Goal: Find specific page/section: Find specific page/section

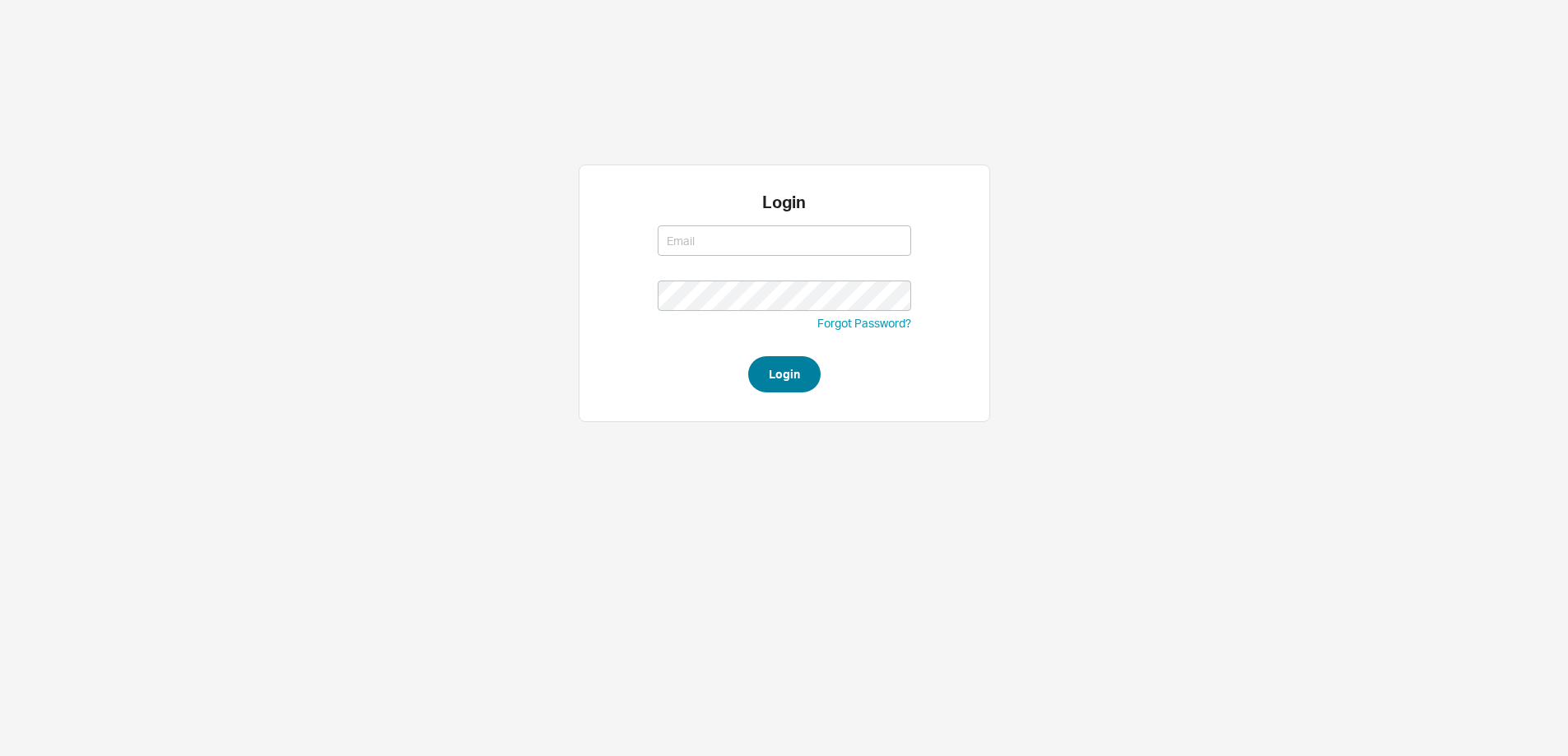
type input "steven@qualitybath.com"
click at [770, 373] on button "Login" at bounding box center [784, 374] width 72 height 37
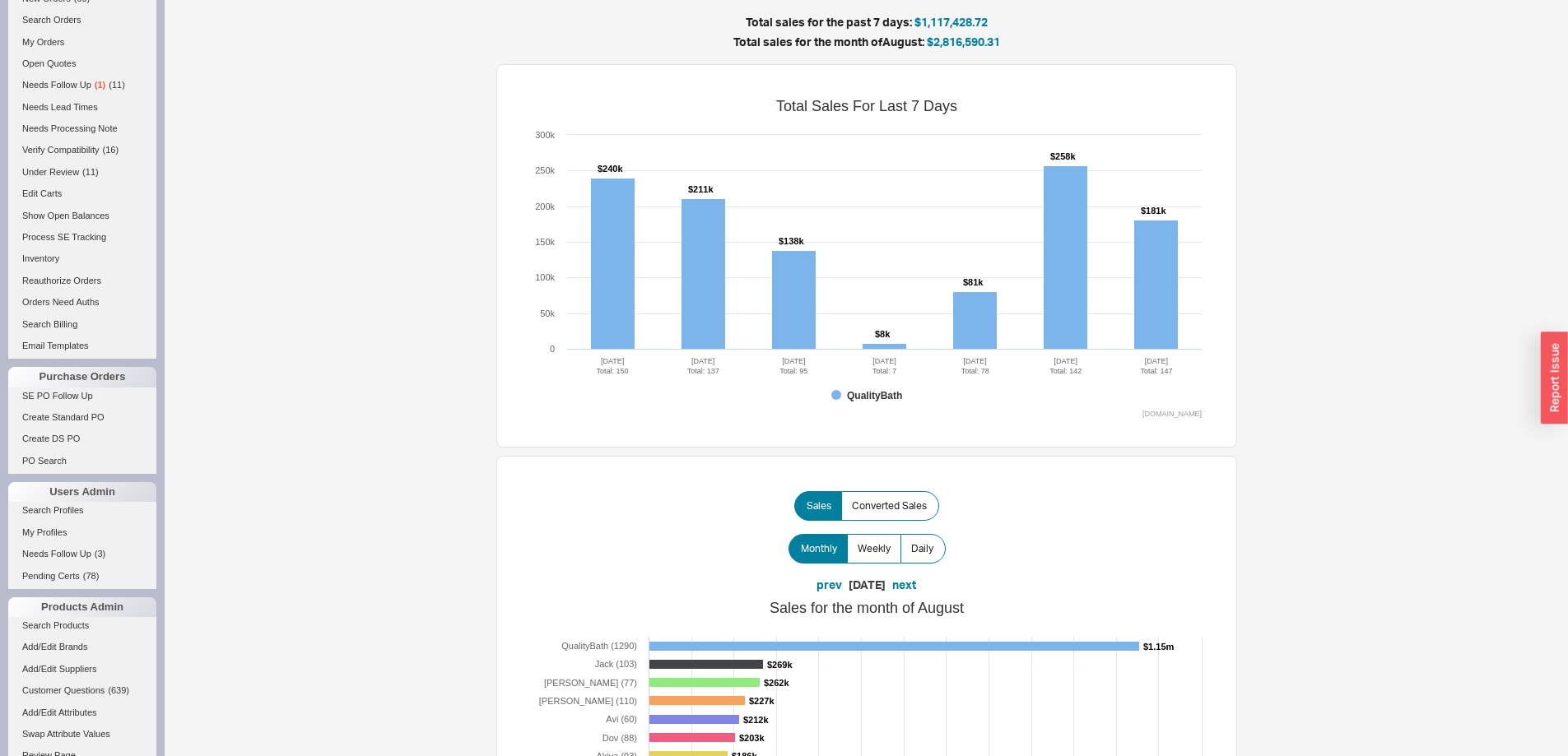
scroll to position [576, 0]
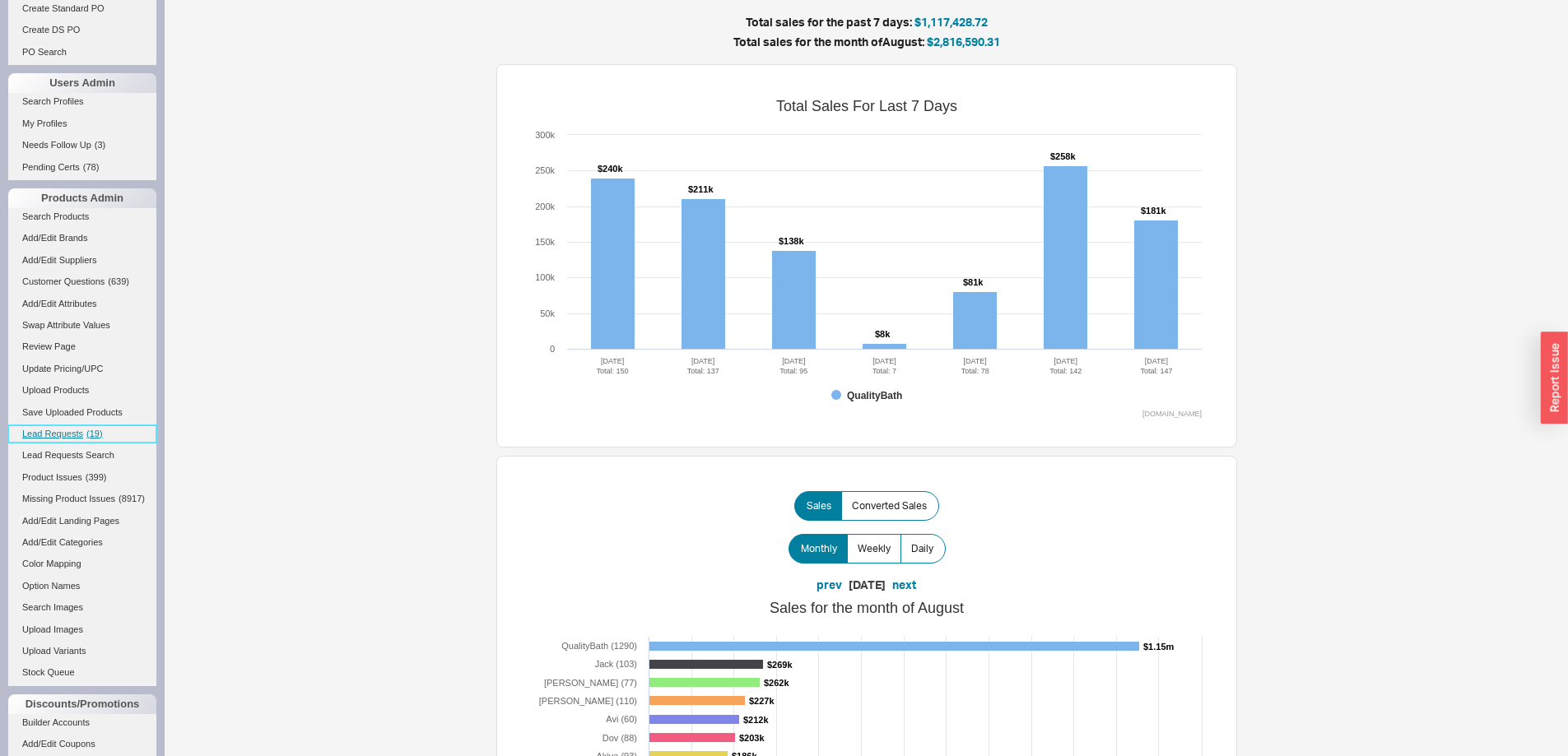
click at [83, 437] on span "Lead Requests" at bounding box center [53, 434] width 61 height 10
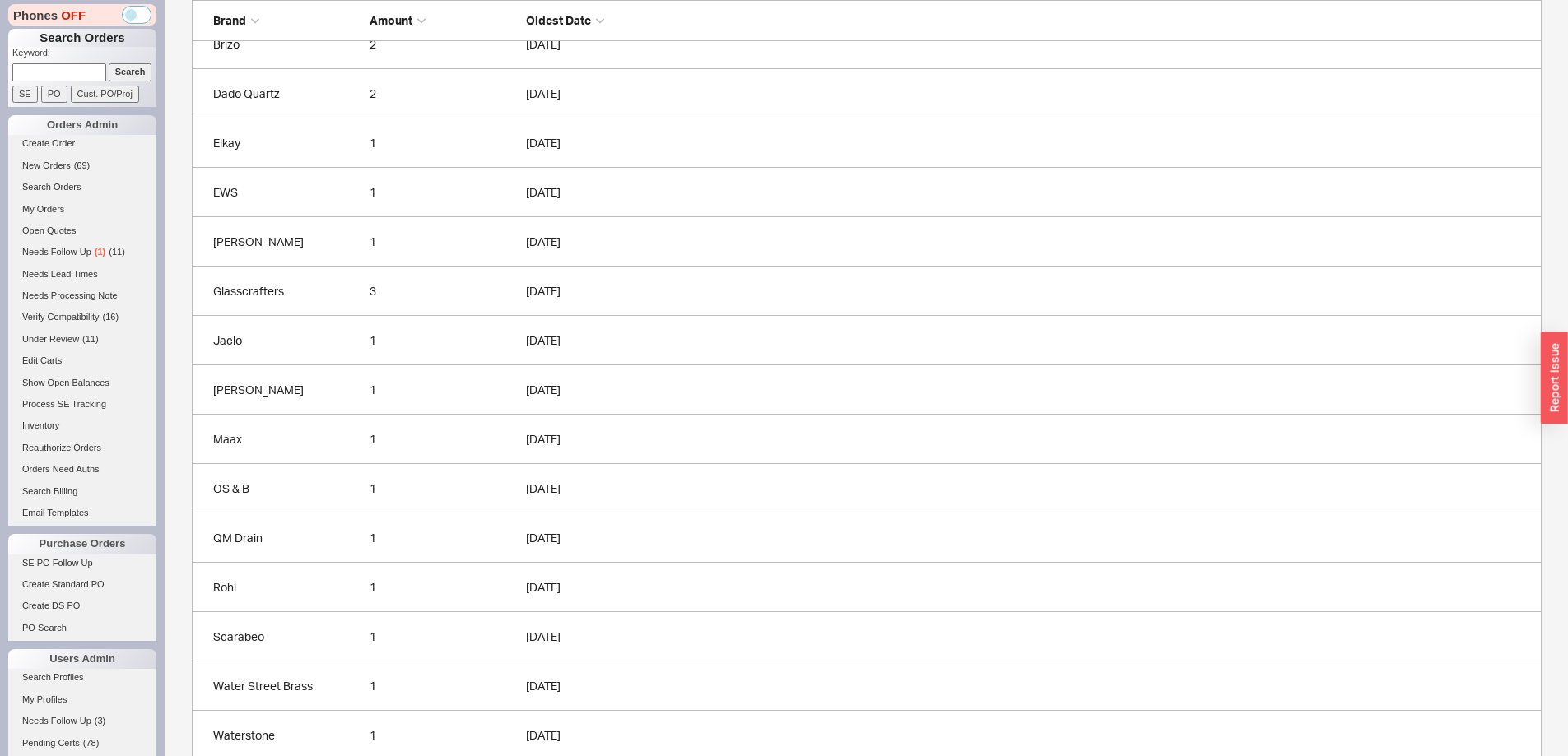
scroll to position [222, 0]
